Goal: Use online tool/utility: Utilize a website feature to perform a specific function

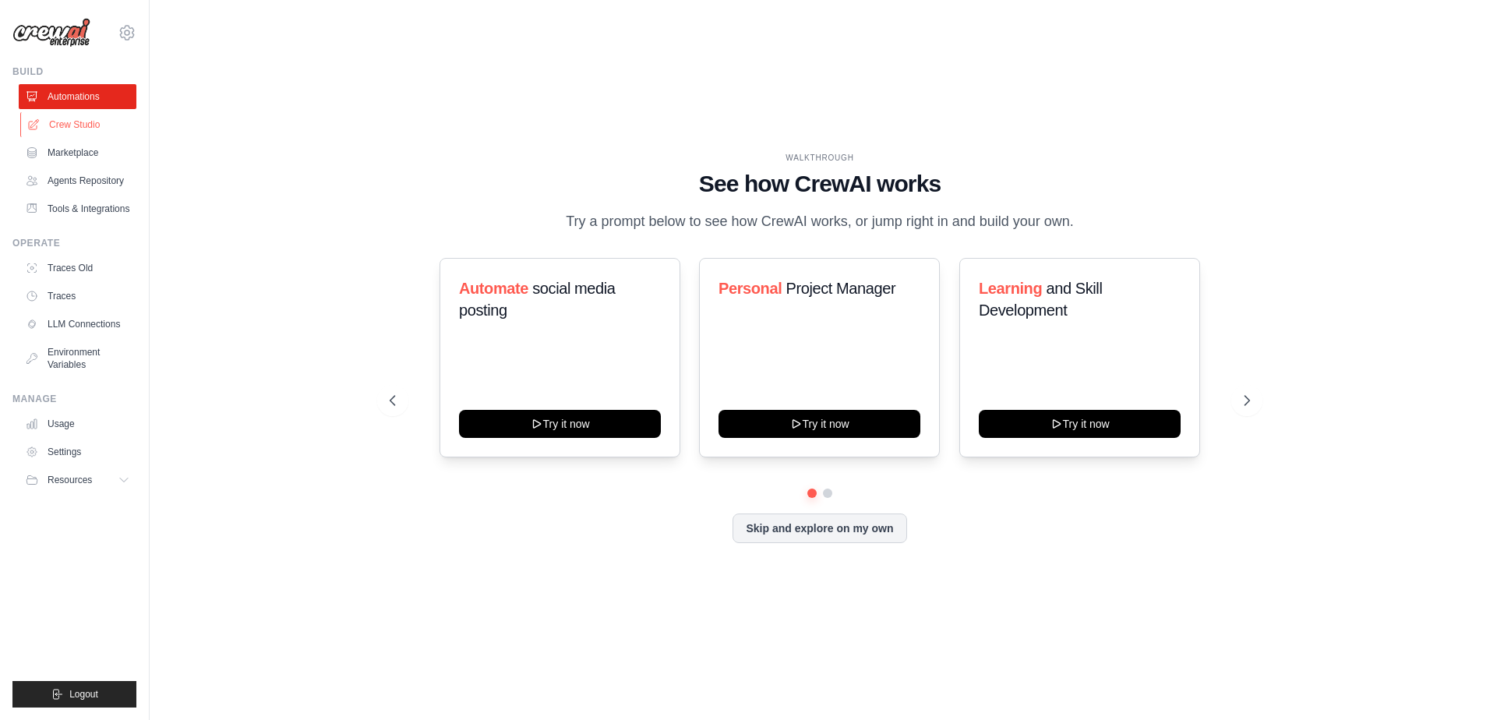
click at [75, 125] on link "Crew Studio" at bounding box center [79, 124] width 118 height 25
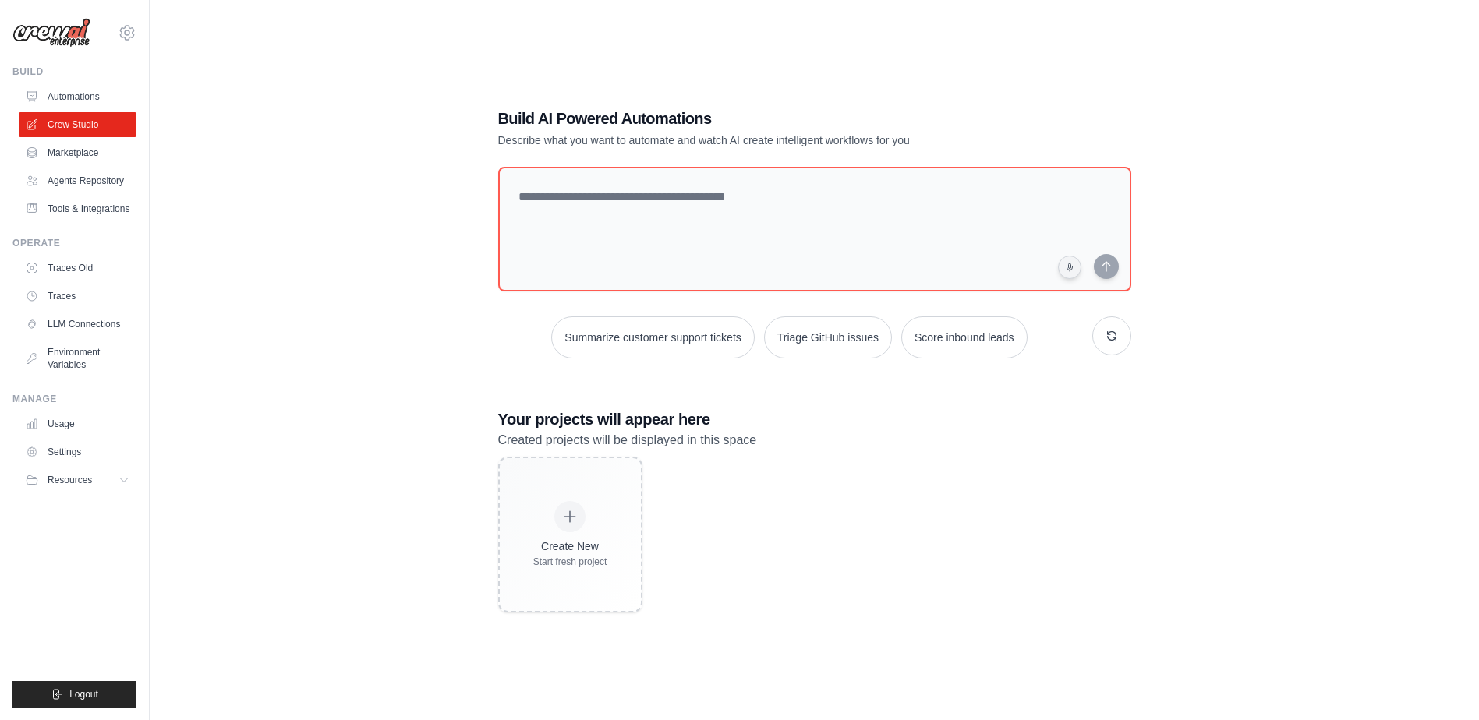
scroll to position [31, 0]
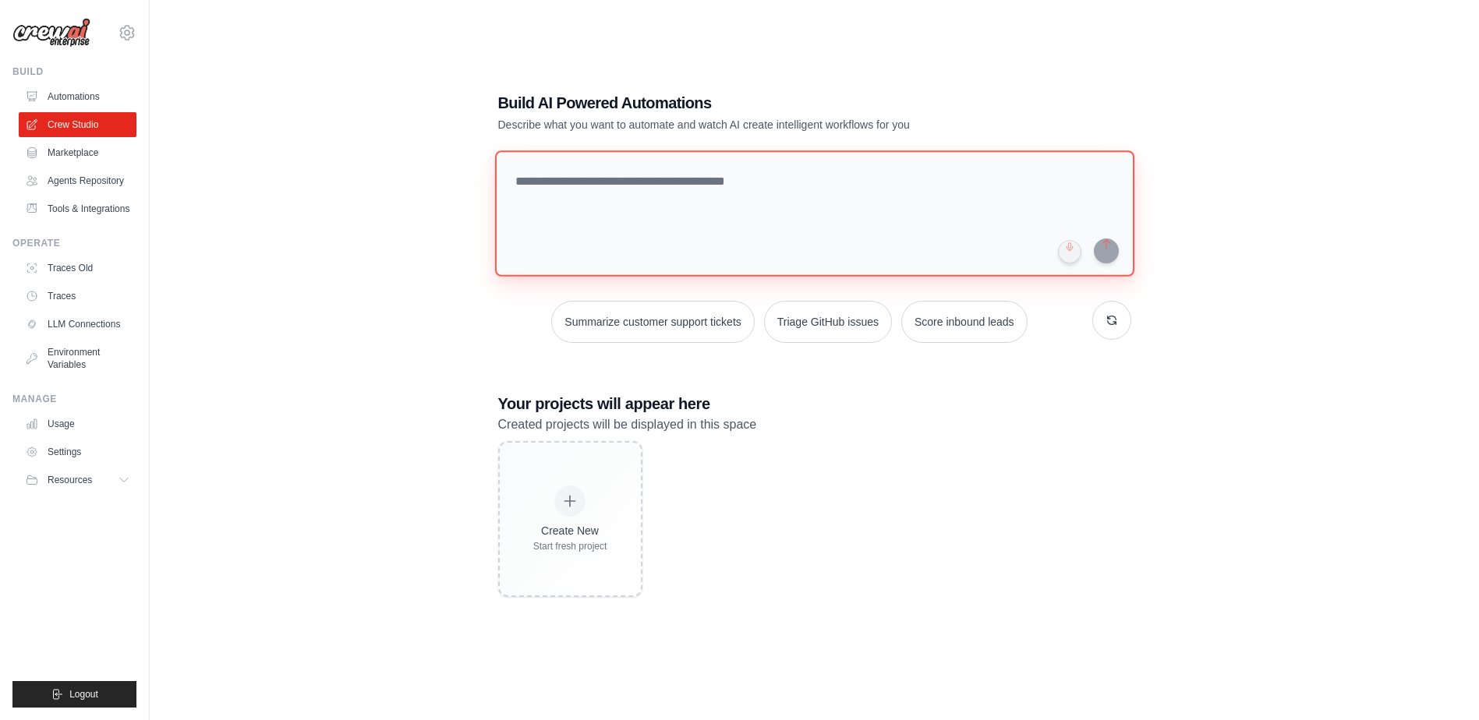
click at [708, 212] on textarea at bounding box center [813, 213] width 639 height 126
click at [939, 461] on div "Create New Start fresh project" at bounding box center [814, 519] width 633 height 156
click at [768, 210] on textarea at bounding box center [813, 213] width 639 height 126
click at [1218, 266] on div "Build AI Powered Automations Describe what you want to automate and watch AI cr…" at bounding box center [814, 344] width 1279 height 720
